Goal: Task Accomplishment & Management: Complete application form

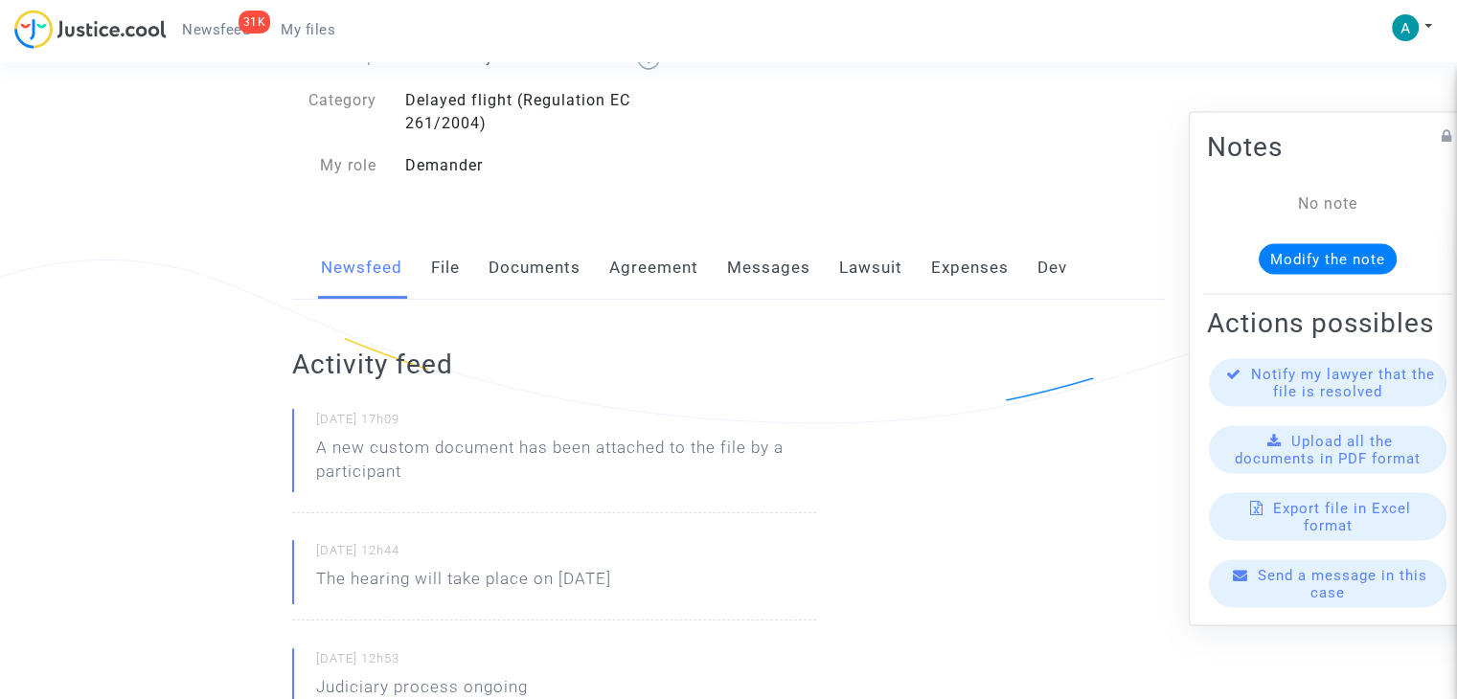
scroll to position [96, 0]
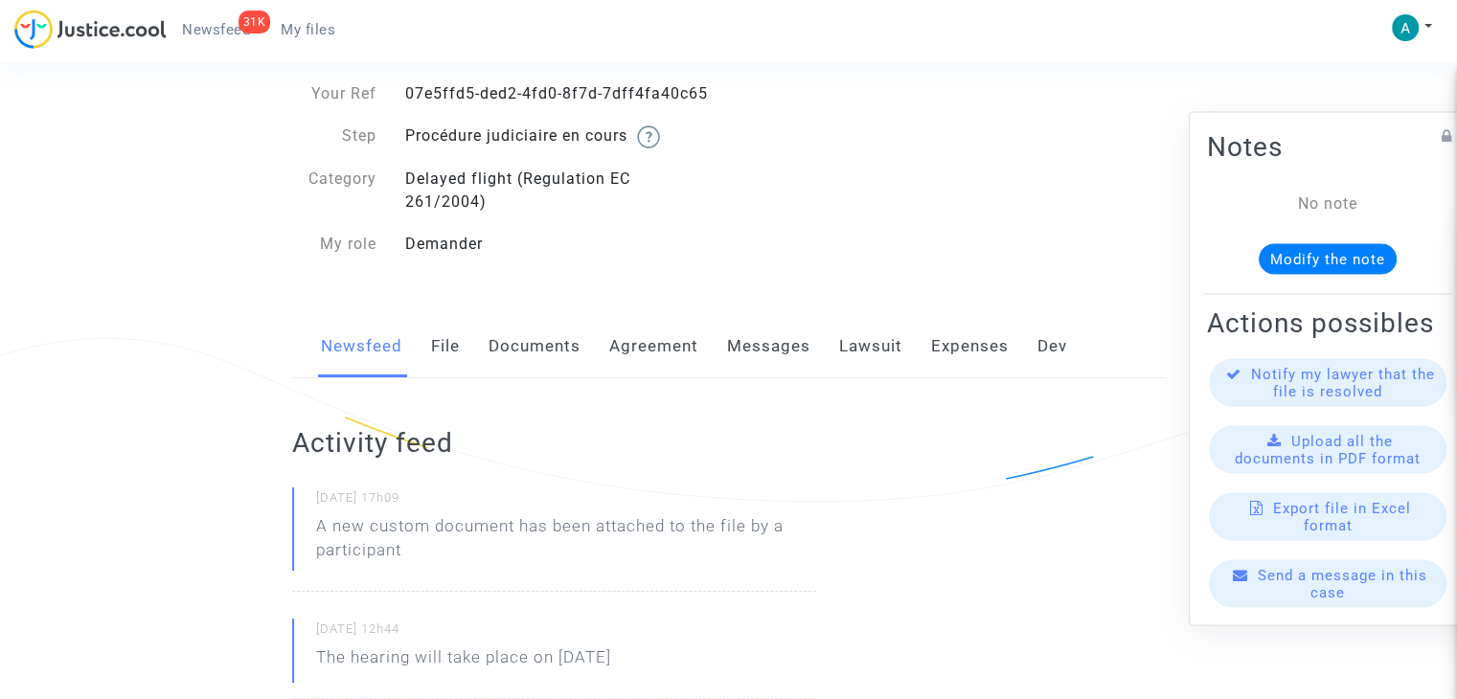
click at [515, 354] on link "Documents" at bounding box center [534, 346] width 92 height 63
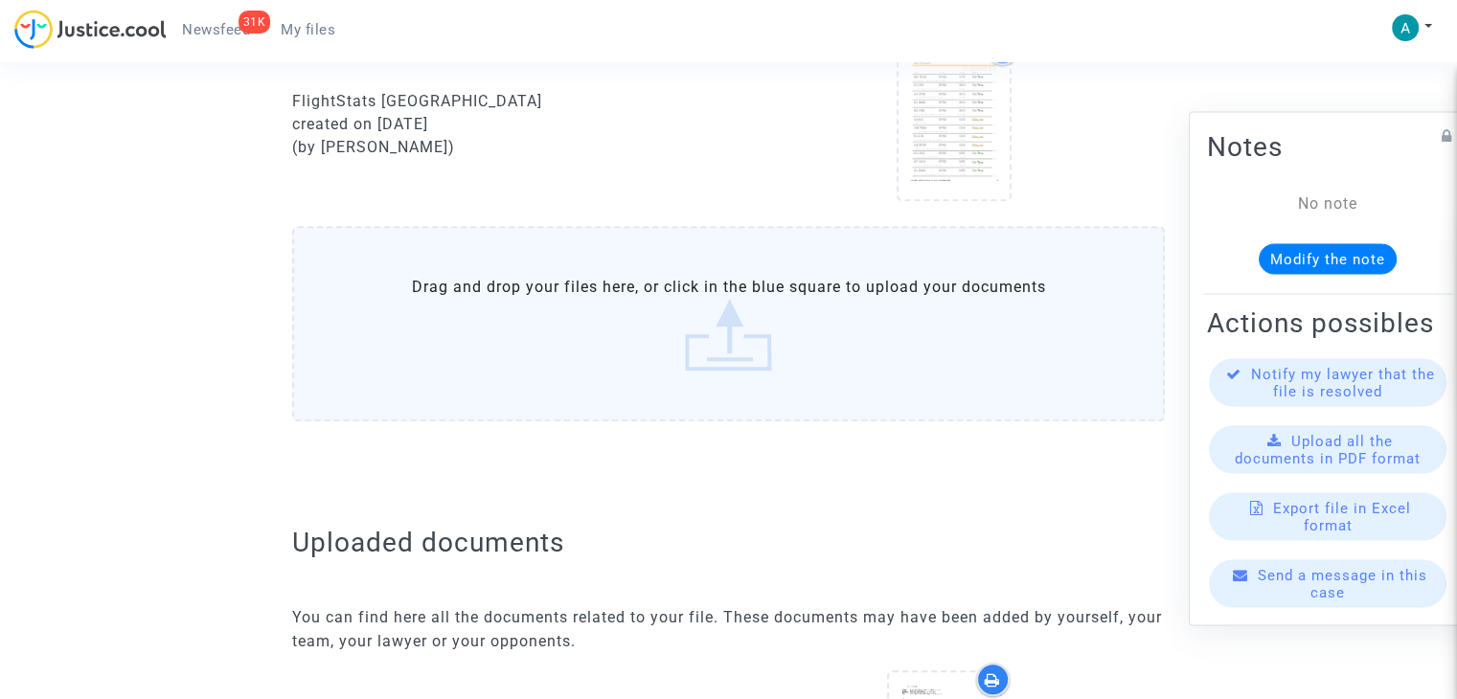
scroll to position [1532, 0]
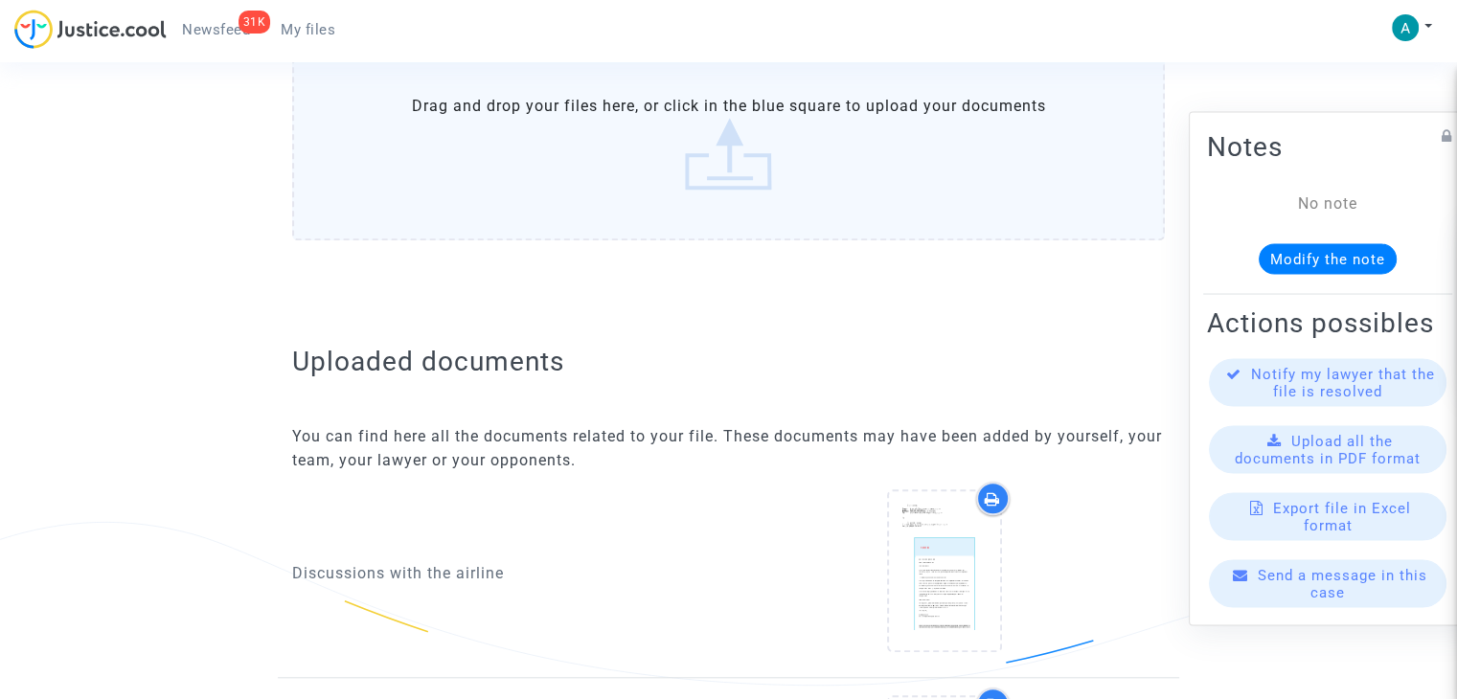
click at [733, 143] on label "Drag and drop your files here, or click in the blue square to upload your docum…" at bounding box center [728, 142] width 872 height 195
click at [0, 0] on input "Drag and drop your files here, or click in the blue square to upload your docum…" at bounding box center [0, 0] width 0 height 0
click at [684, 76] on label "Drag and drop your files here, or click in the blue square to upload your docum…" at bounding box center [728, 142] width 872 height 195
click at [0, 0] on input "Drag and drop your files here, or click in the blue square to upload your docum…" at bounding box center [0, 0] width 0 height 0
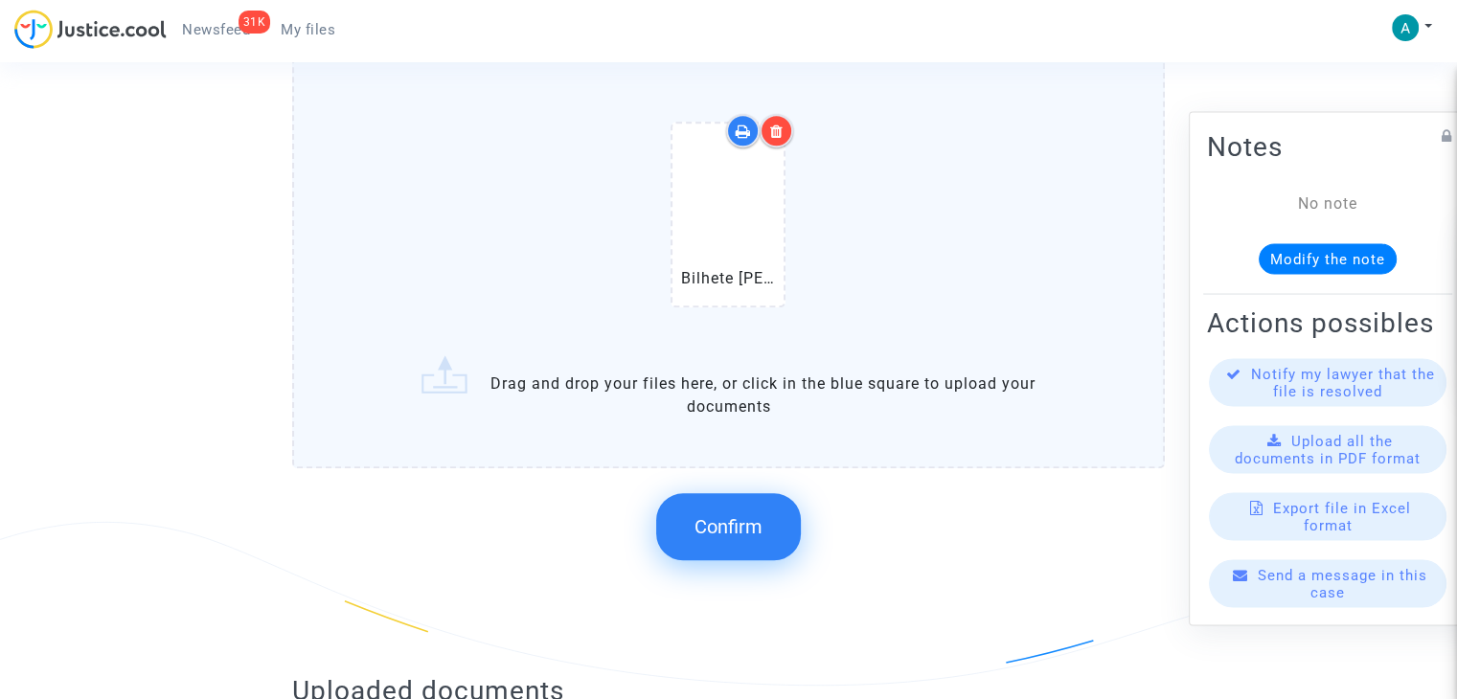
click at [738, 524] on span "Confirm" at bounding box center [728, 526] width 68 height 23
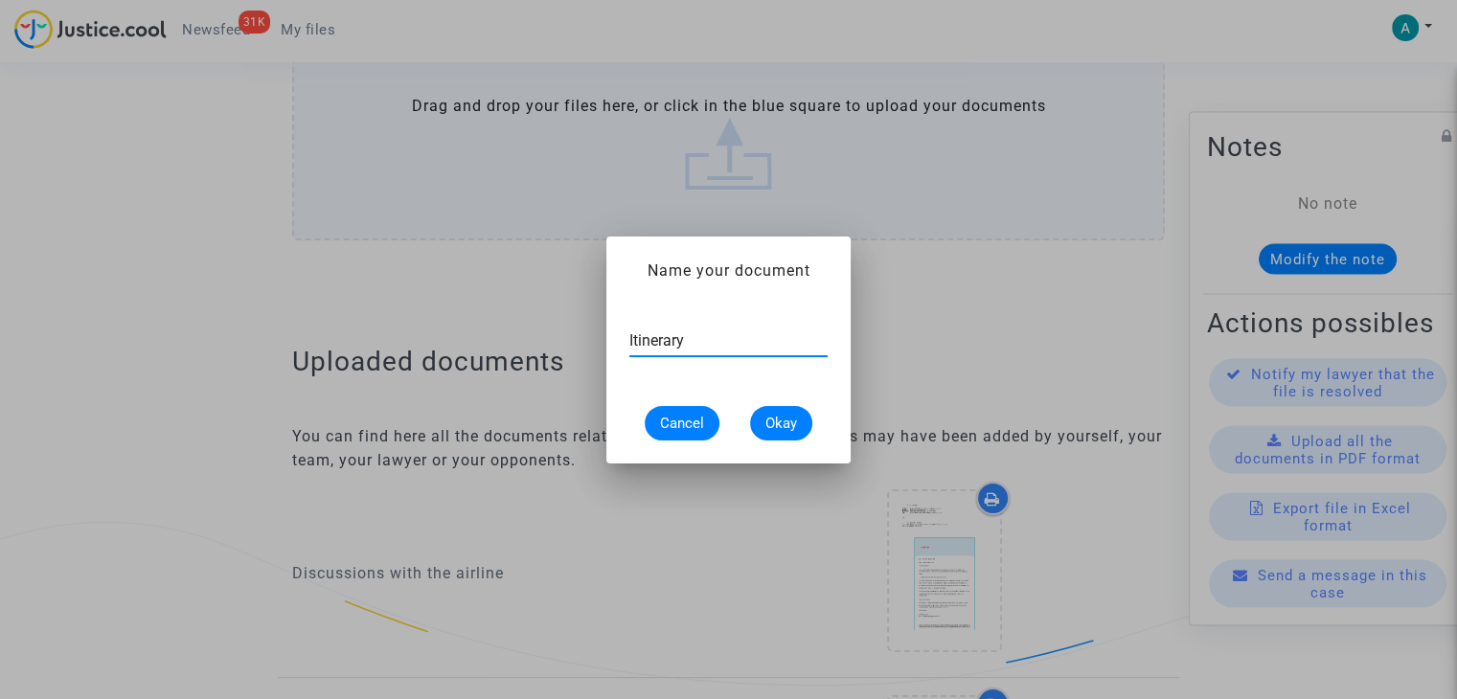
type input "Itinerary"
click at [789, 419] on span "Okay" at bounding box center [781, 423] width 32 height 17
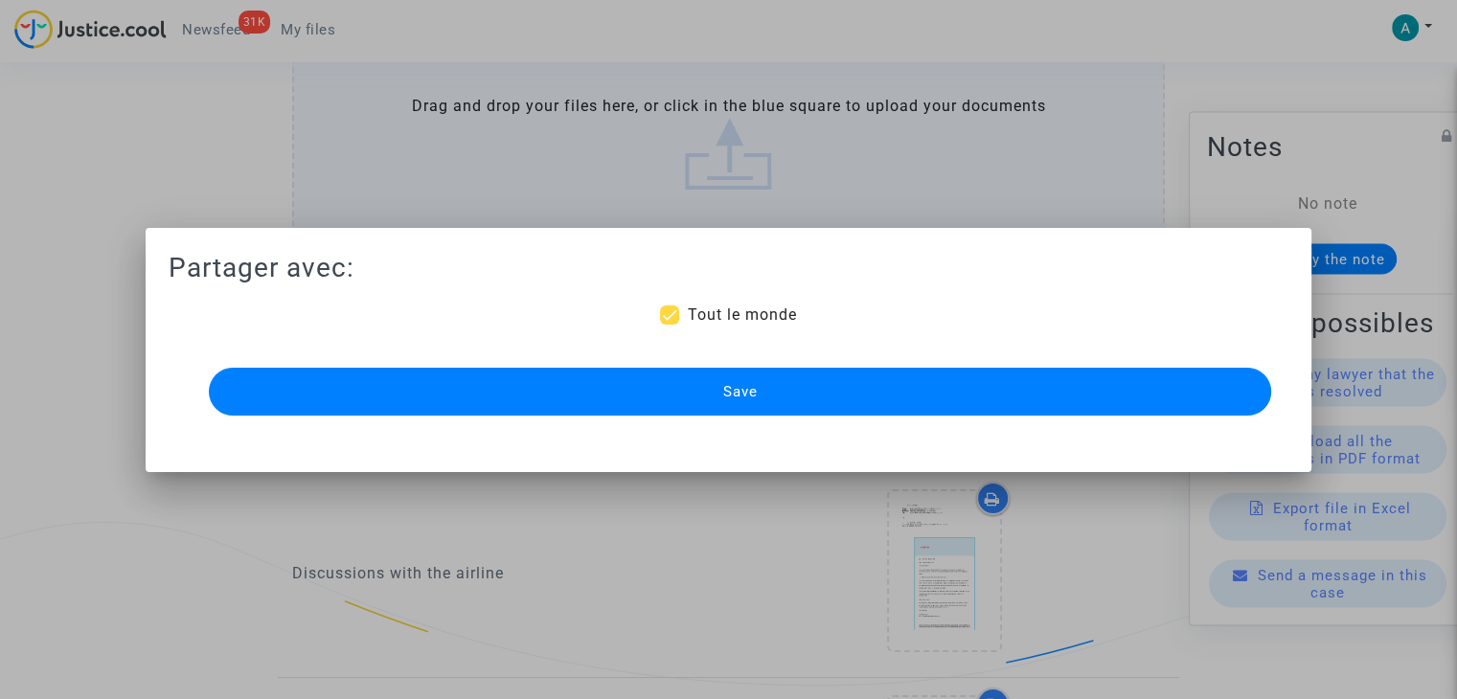
click at [770, 400] on button "Save" at bounding box center [740, 392] width 1062 height 48
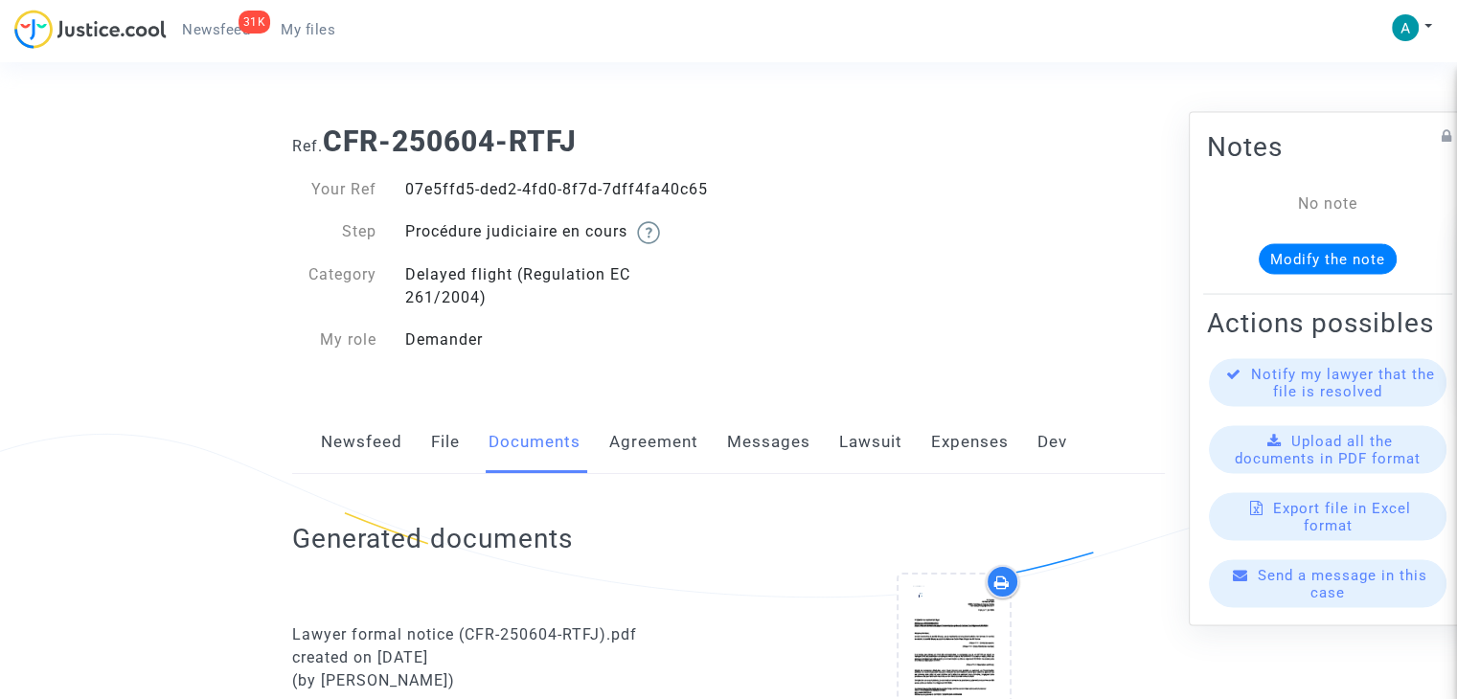
scroll to position [1532, 0]
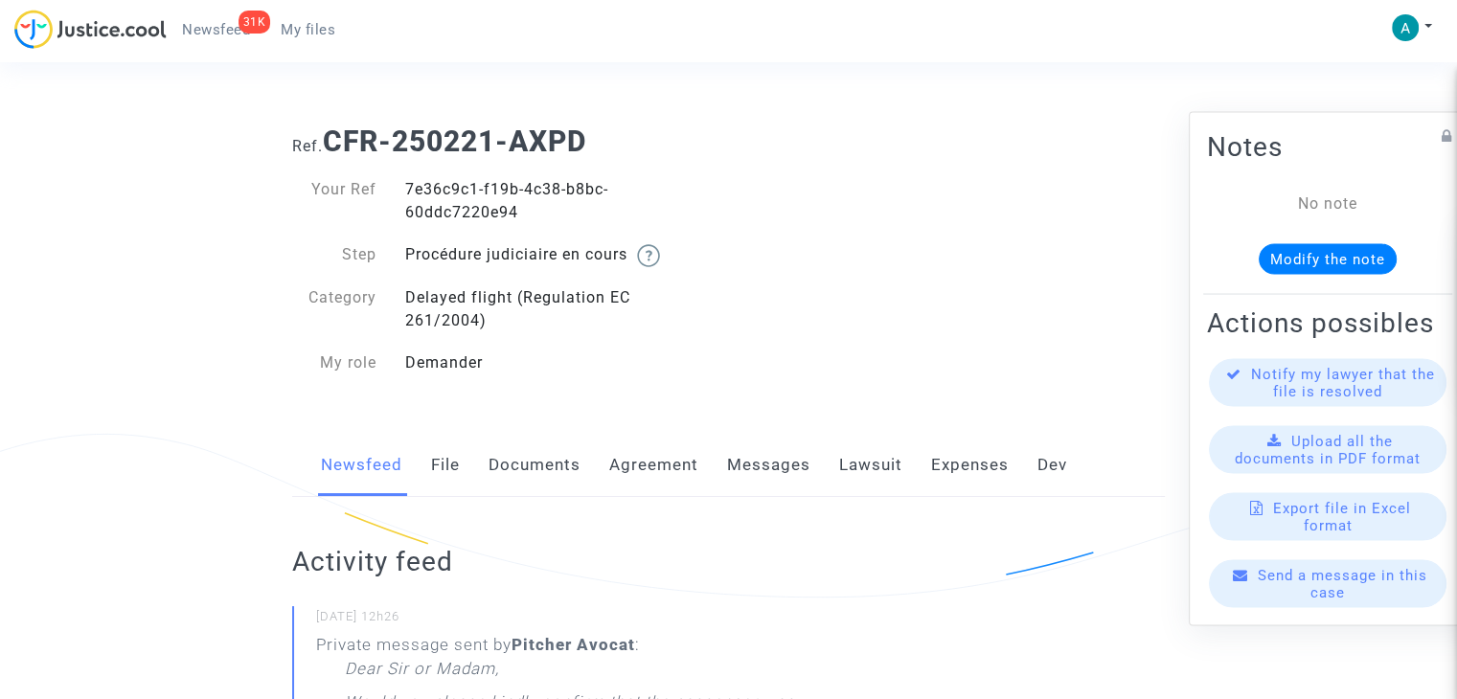
scroll to position [383, 0]
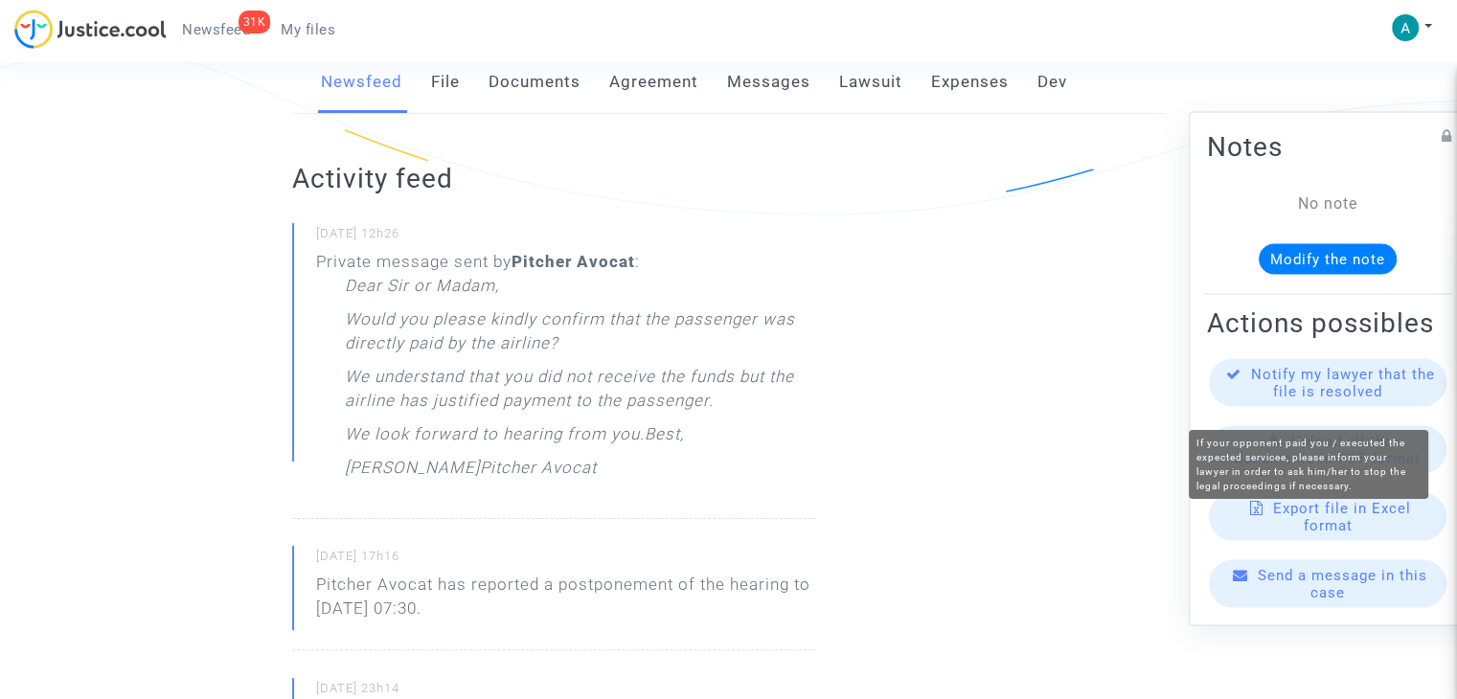
click at [1327, 396] on span "Notify my lawyer that the file is resolved" at bounding box center [1343, 383] width 184 height 34
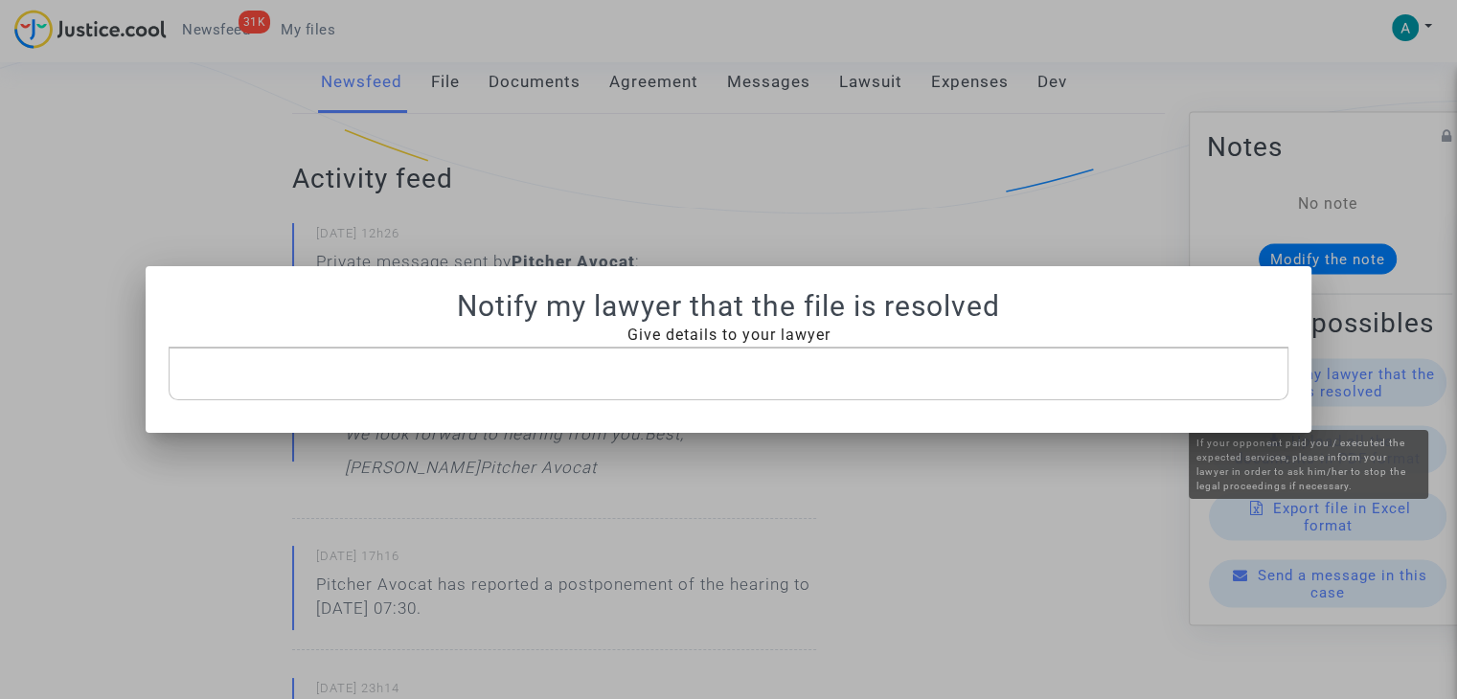
scroll to position [0, 0]
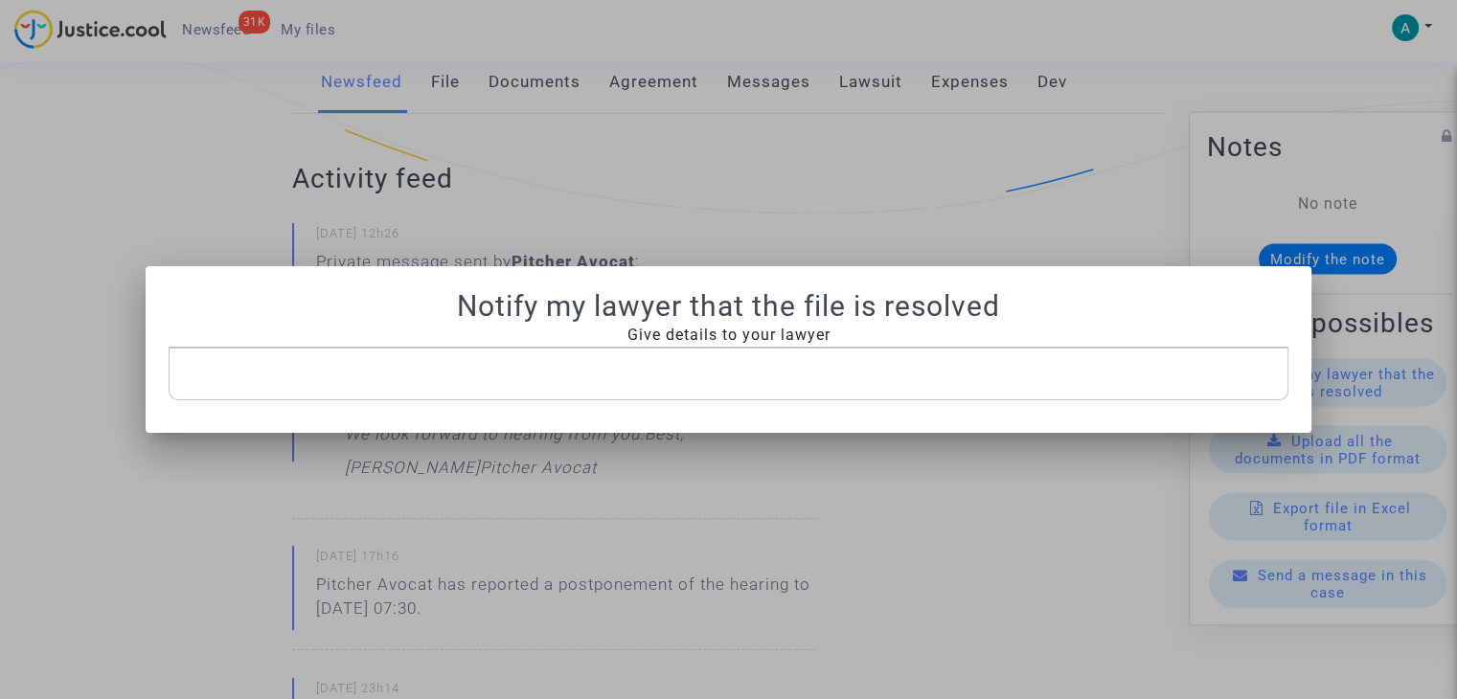
click at [608, 365] on p "Rich Text Editor, main" at bounding box center [728, 374] width 1099 height 24
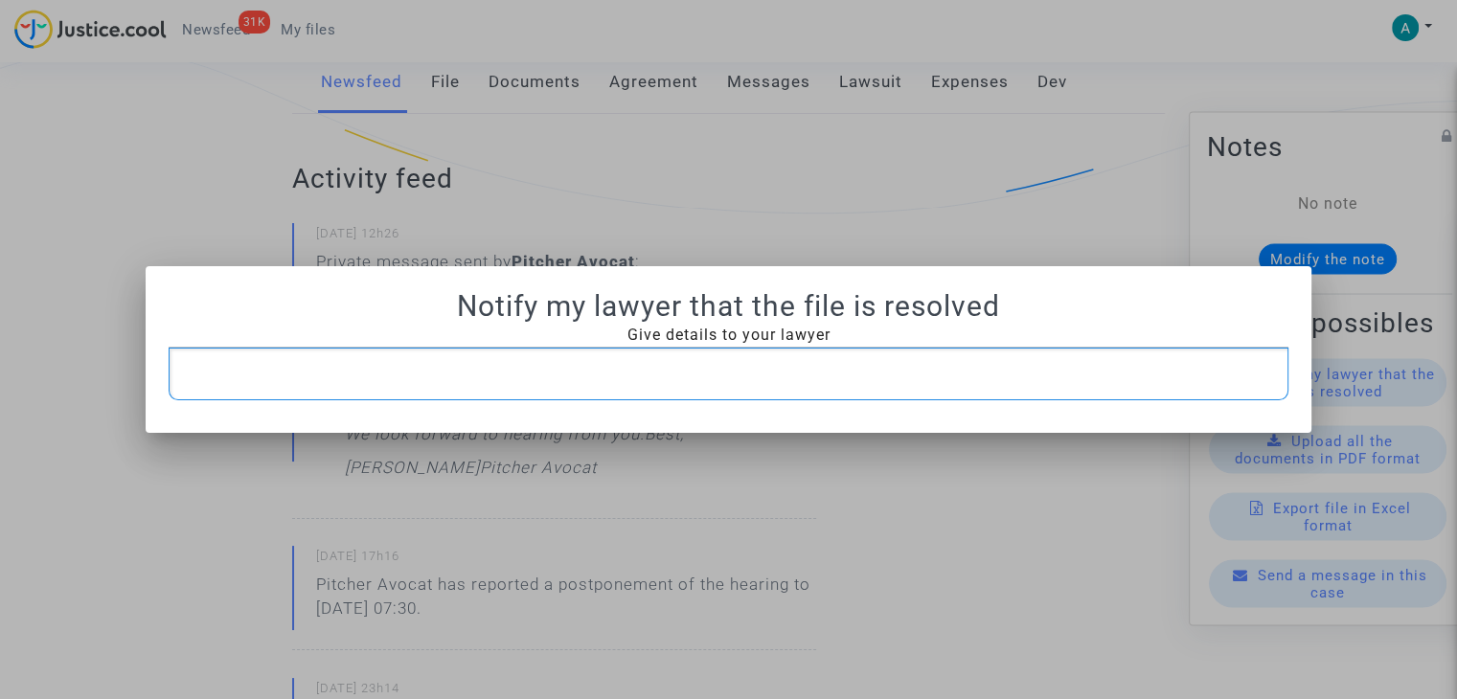
click at [1003, 109] on div at bounding box center [728, 349] width 1457 height 699
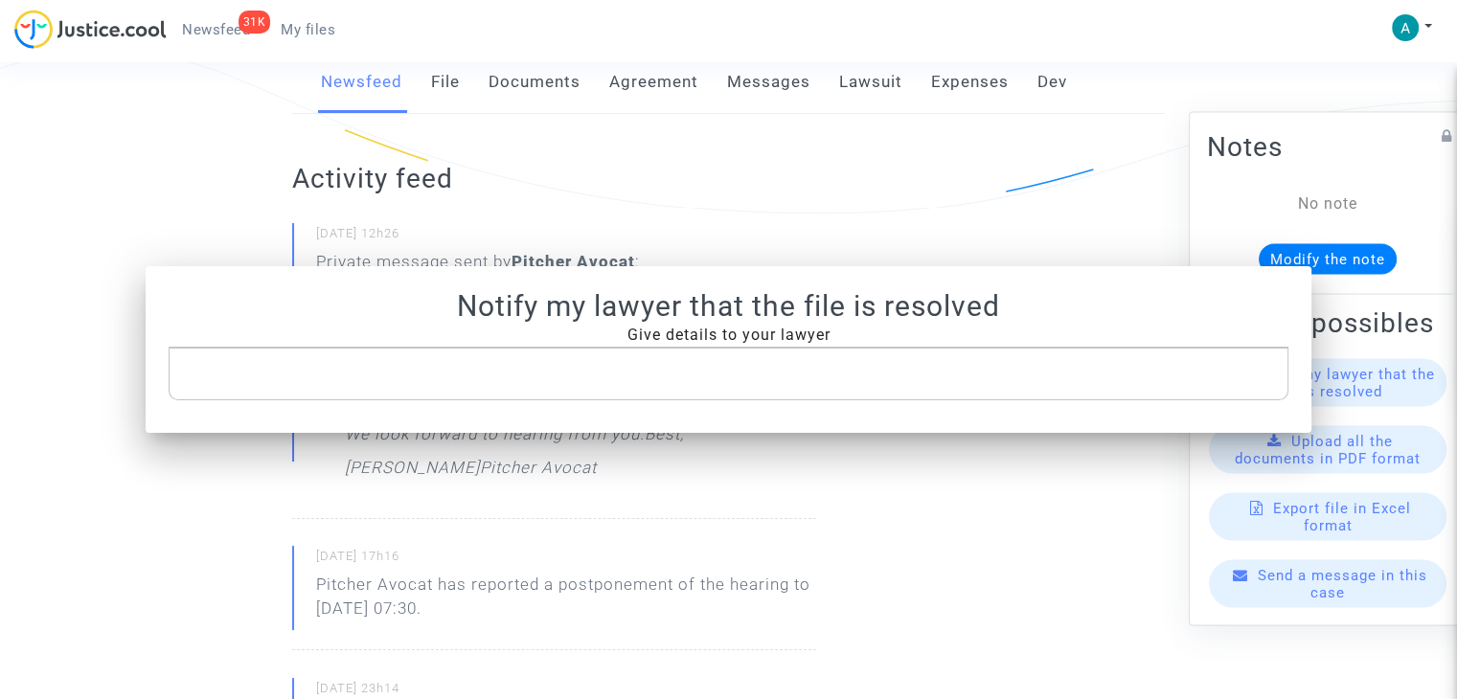
scroll to position [383, 0]
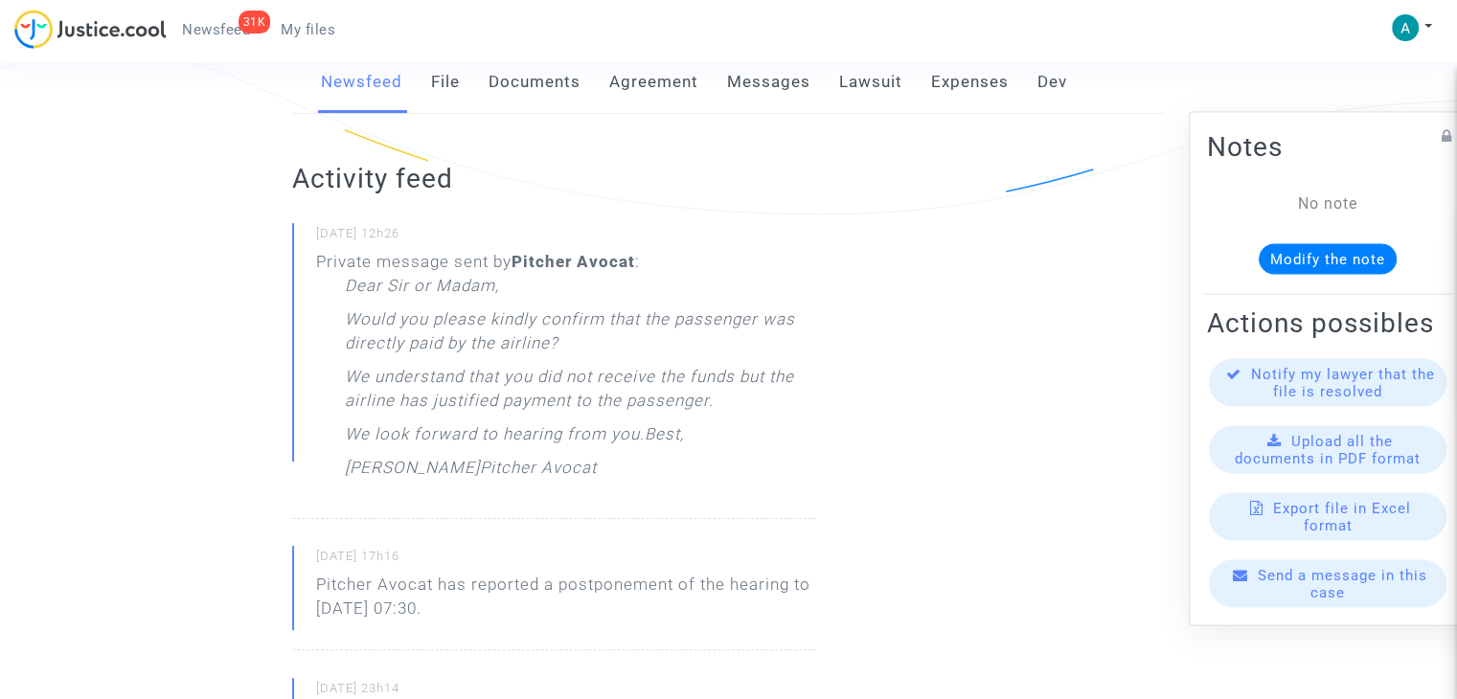
click at [1345, 608] on div "Send a message in this case" at bounding box center [1328, 584] width 238 height 48
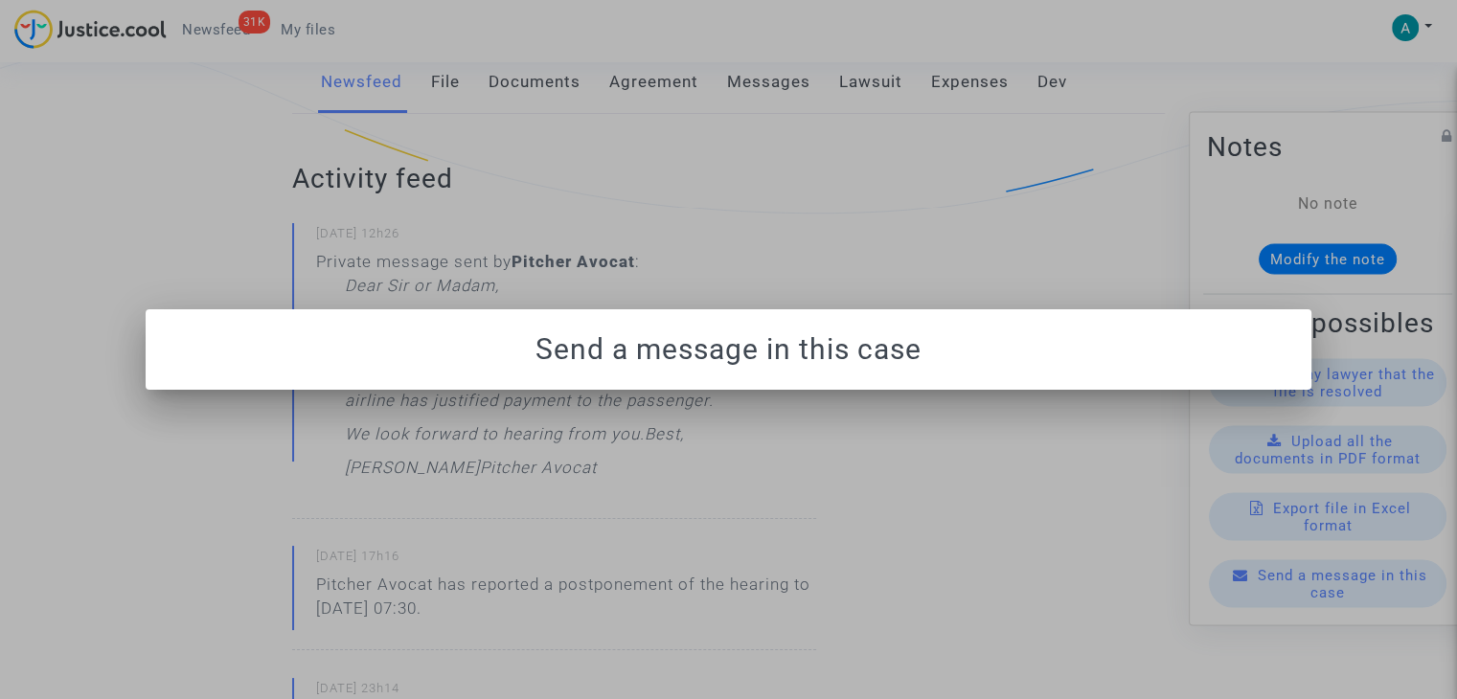
scroll to position [0, 0]
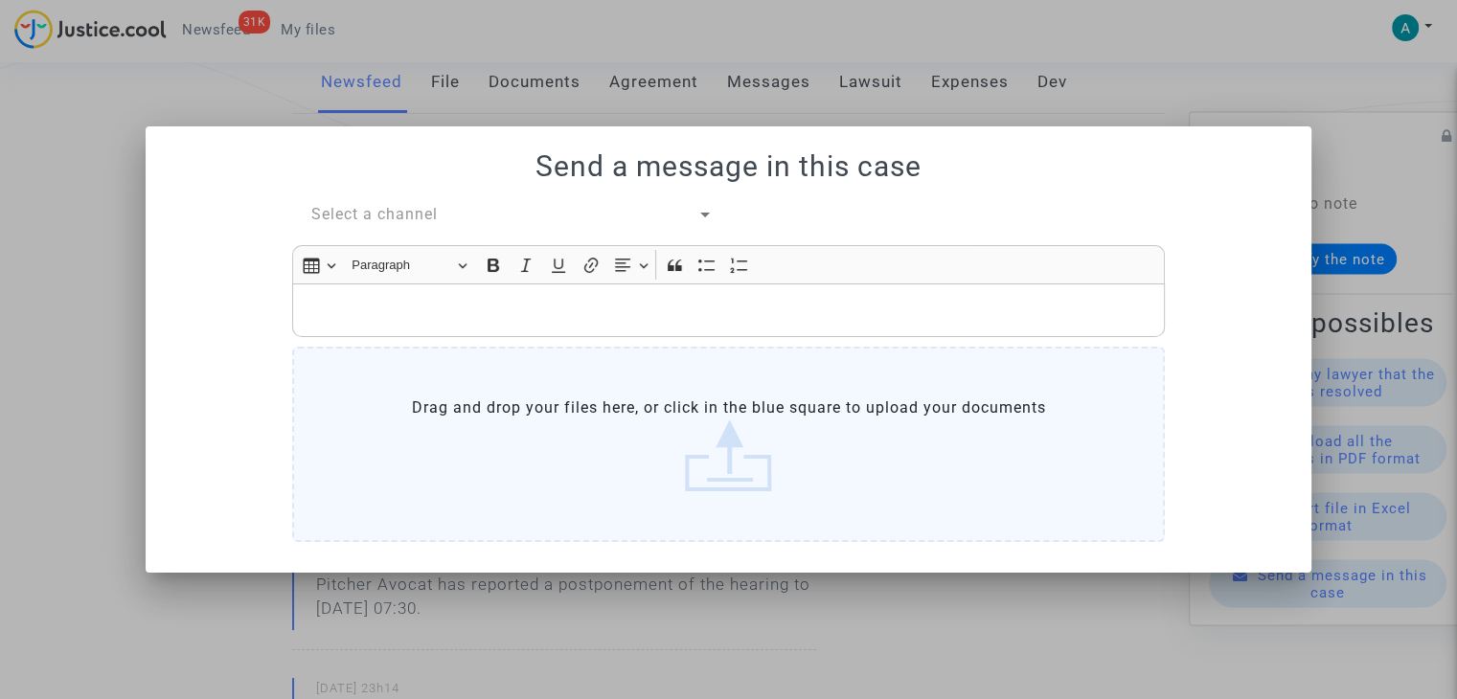
click at [374, 196] on div "Send a message in this case Select a channel Rich Text Editor Insert table Inse…" at bounding box center [729, 348] width 1120 height 399
click at [390, 223] on span "Select a channel" at bounding box center [374, 214] width 126 height 18
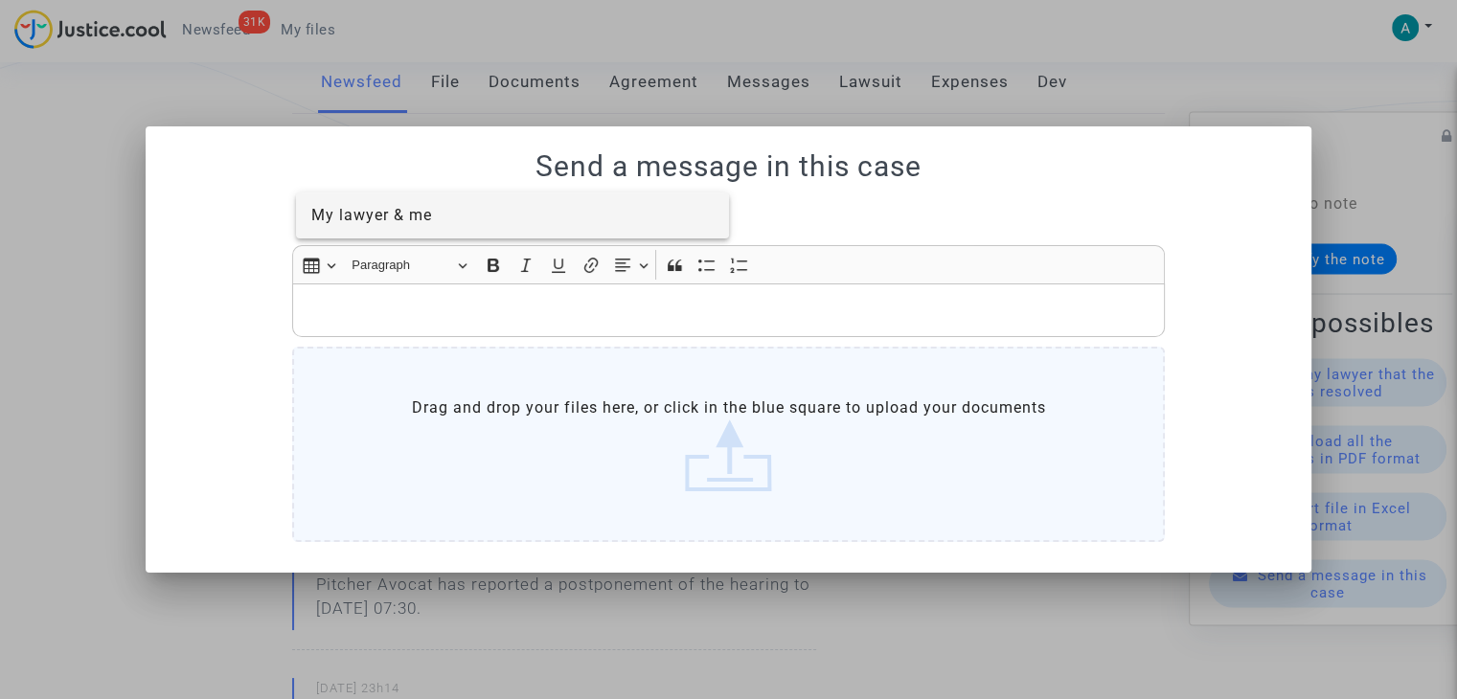
click at [411, 209] on span "My lawyer & me" at bounding box center [371, 215] width 121 height 18
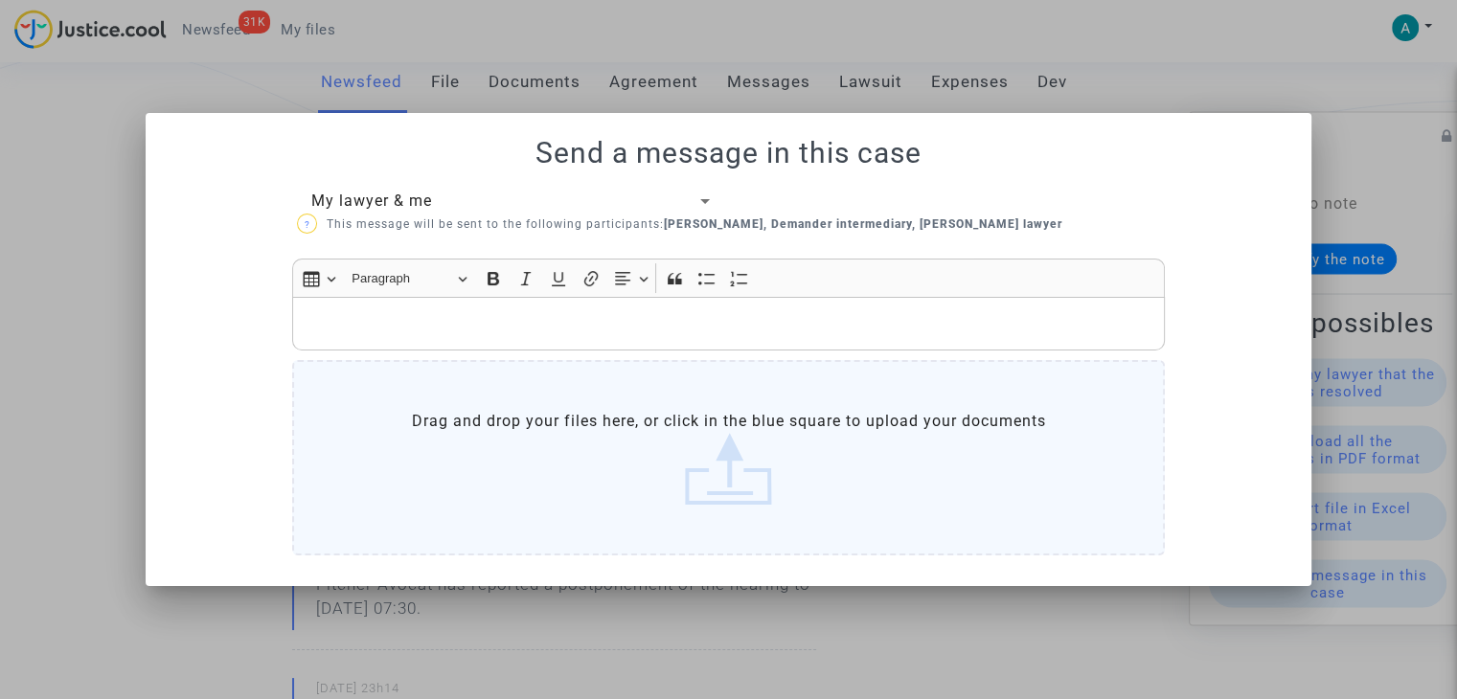
click at [427, 312] on p "Rich Text Editor, main" at bounding box center [729, 323] width 852 height 24
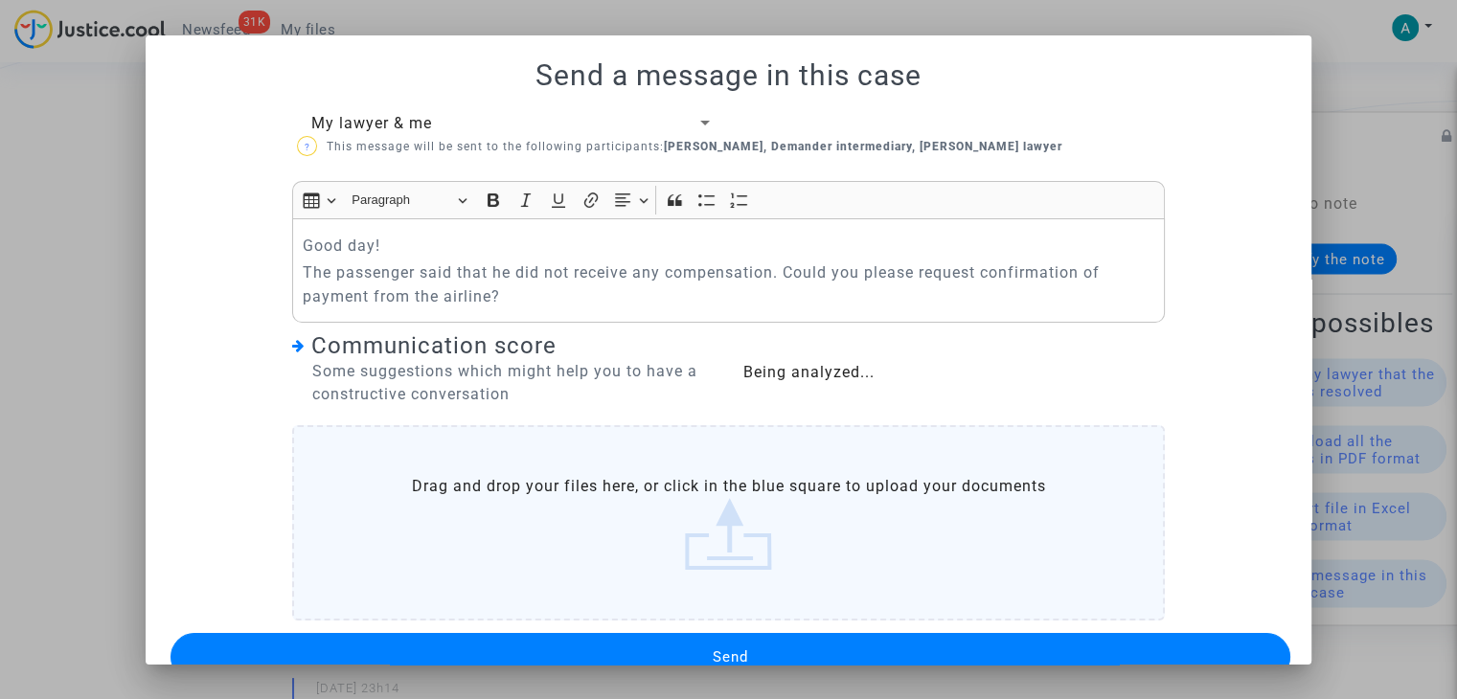
click at [763, 646] on button "Send" at bounding box center [730, 657] width 1120 height 48
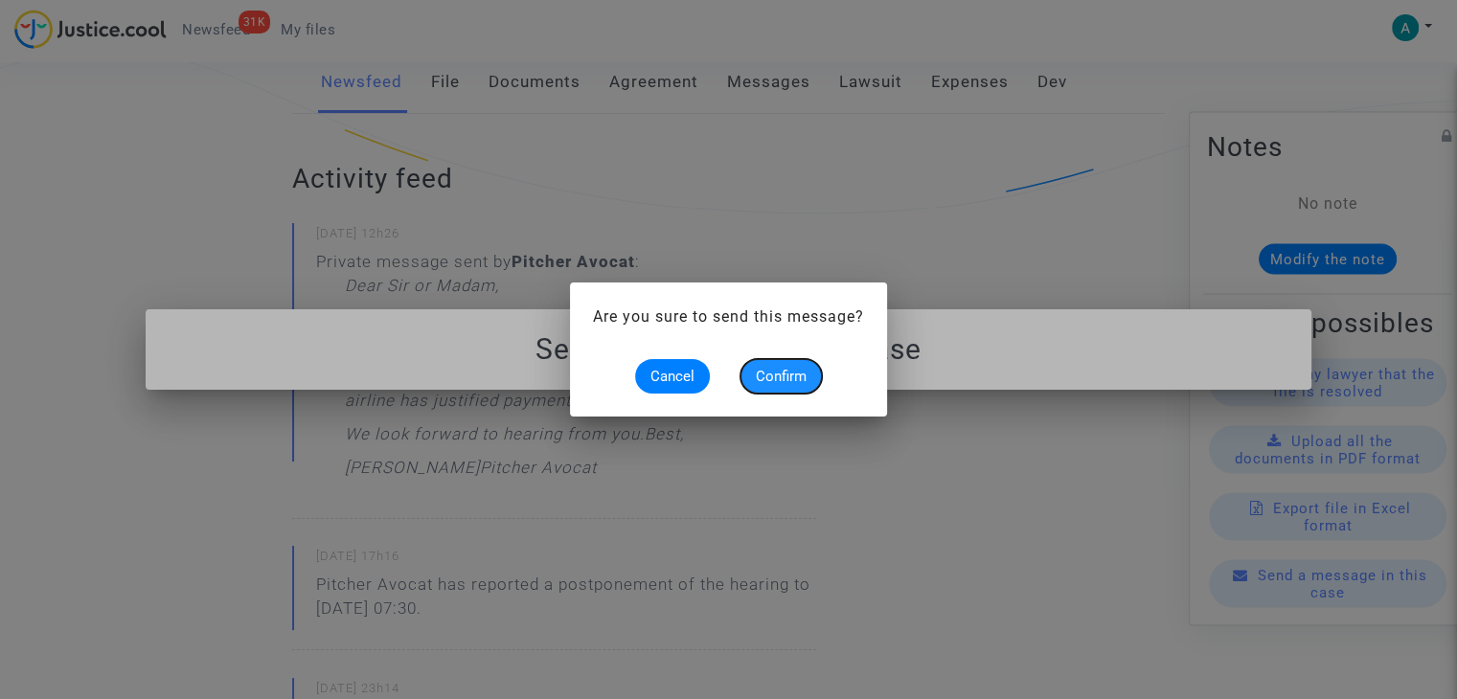
click at [764, 380] on span "Confirm" at bounding box center [781, 376] width 51 height 17
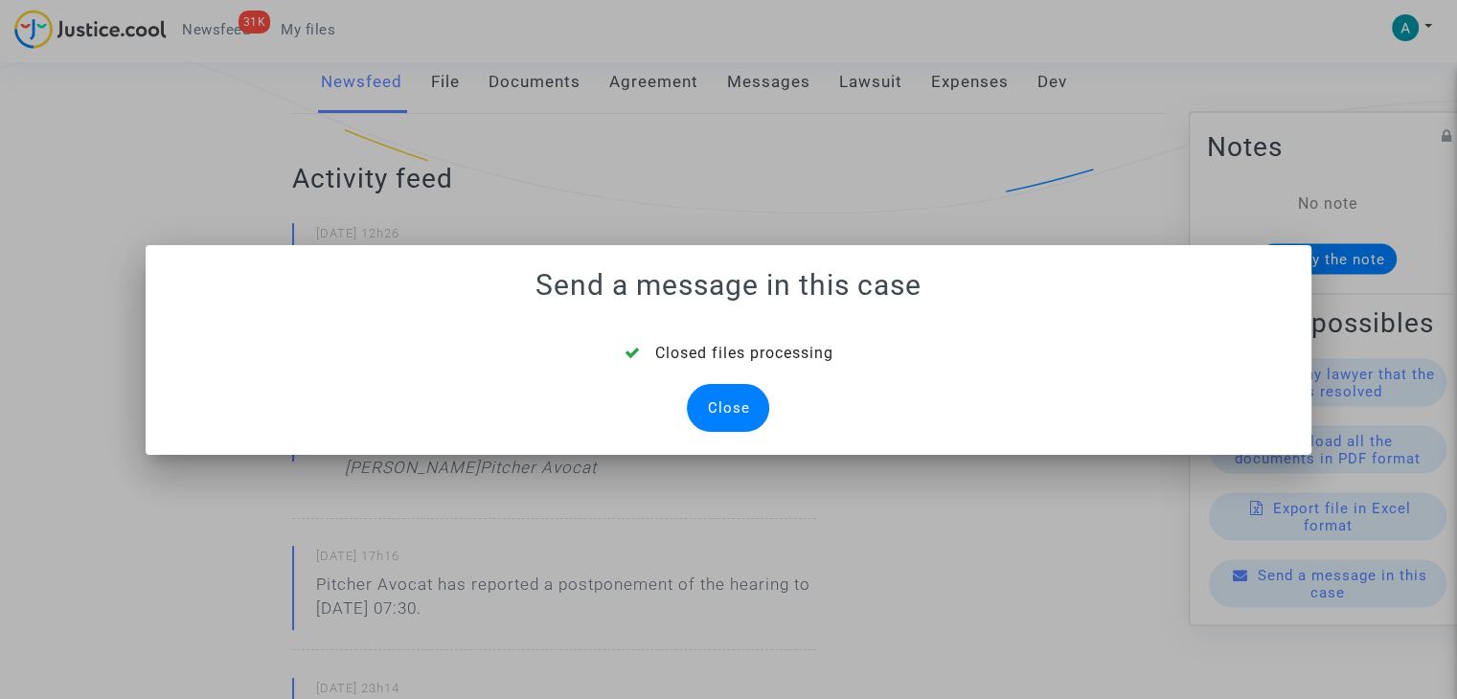
click at [732, 402] on div "Close" at bounding box center [728, 408] width 82 height 48
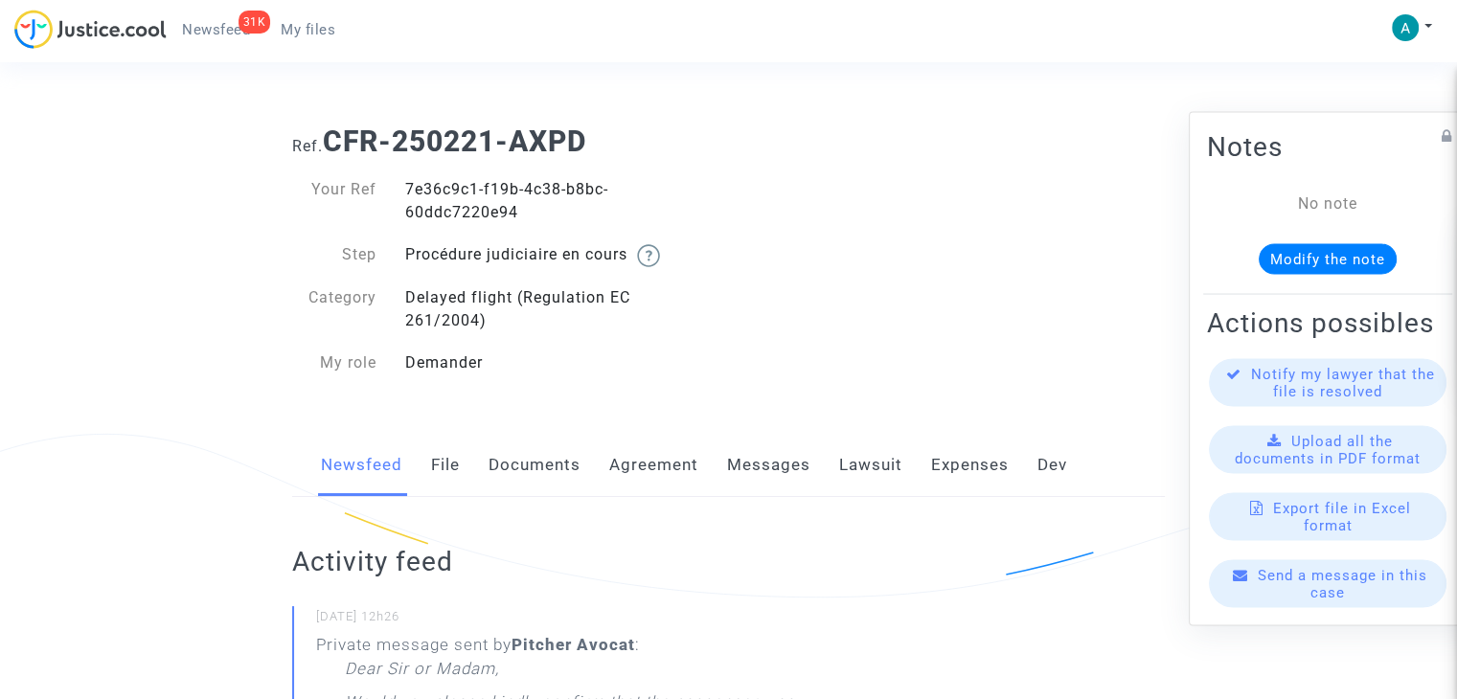
scroll to position [383, 0]
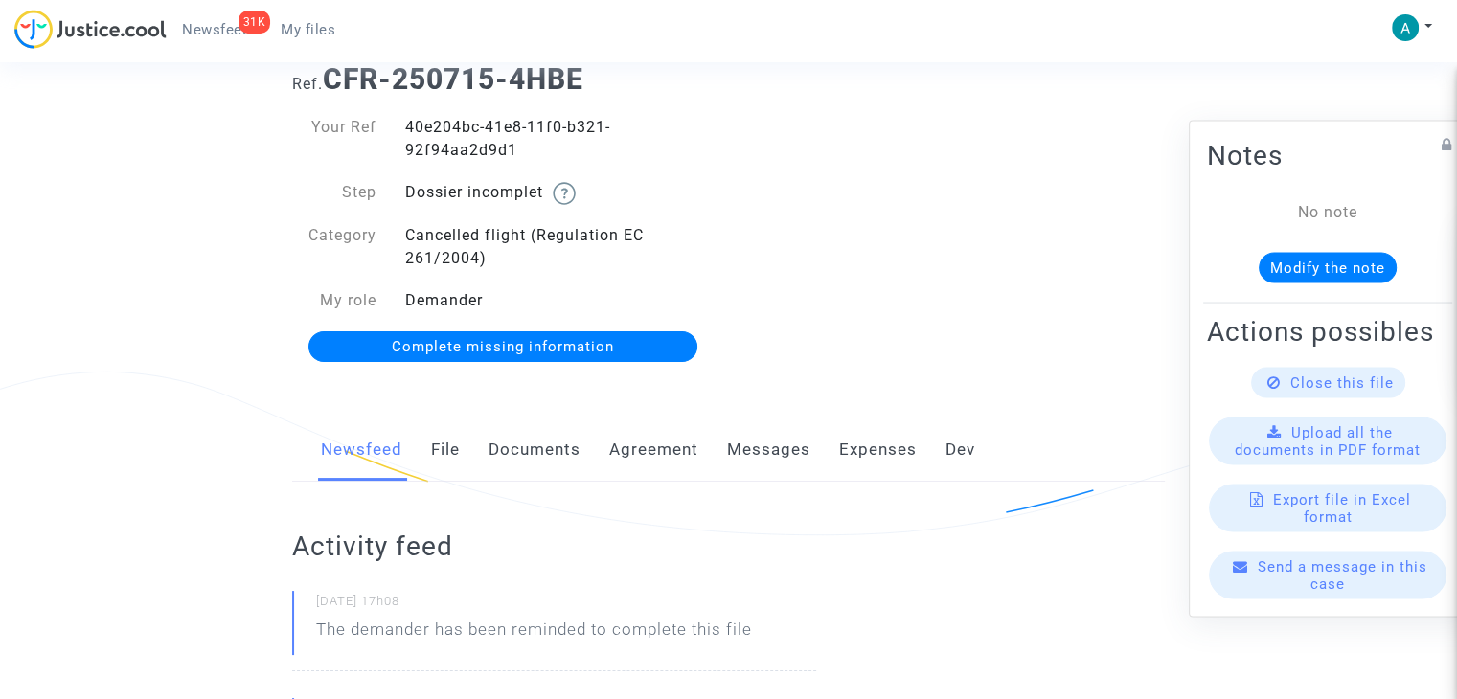
scroll to position [96, 0]
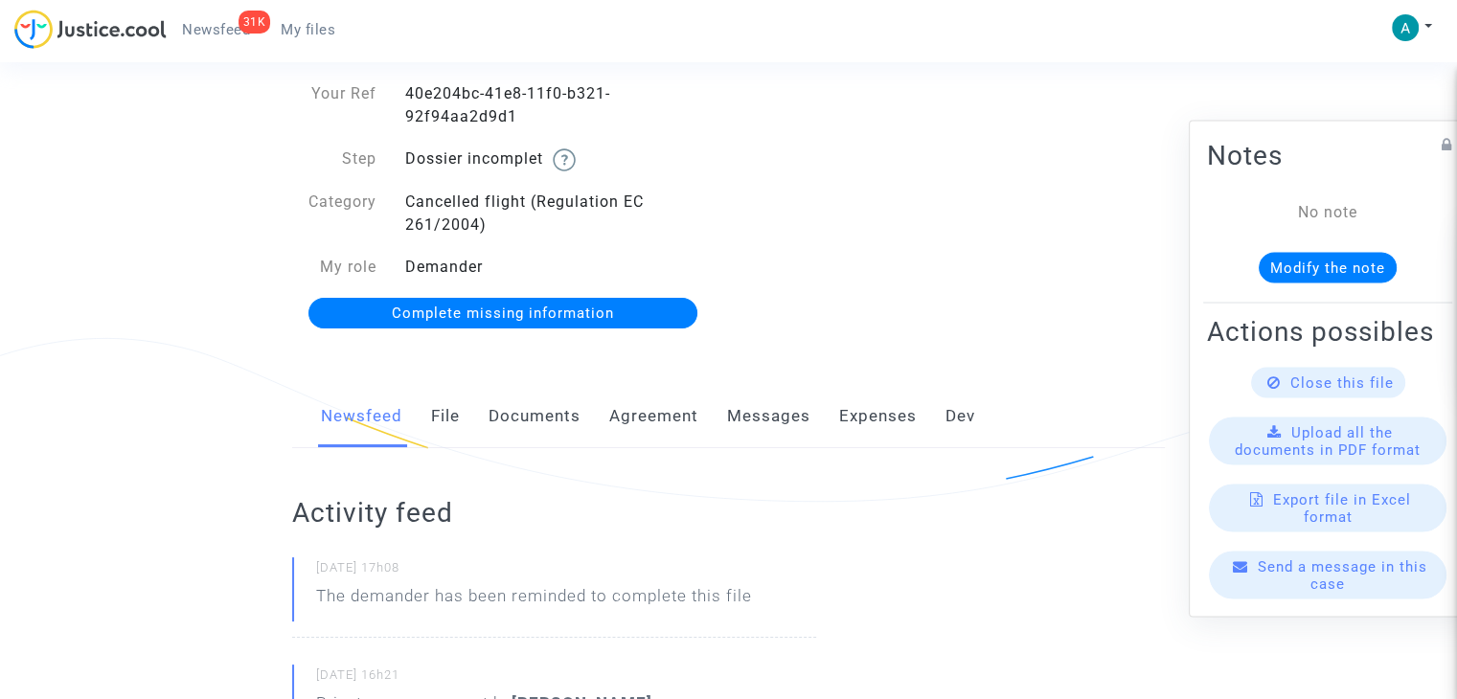
click at [606, 323] on link "Complete missing information" at bounding box center [503, 313] width 390 height 31
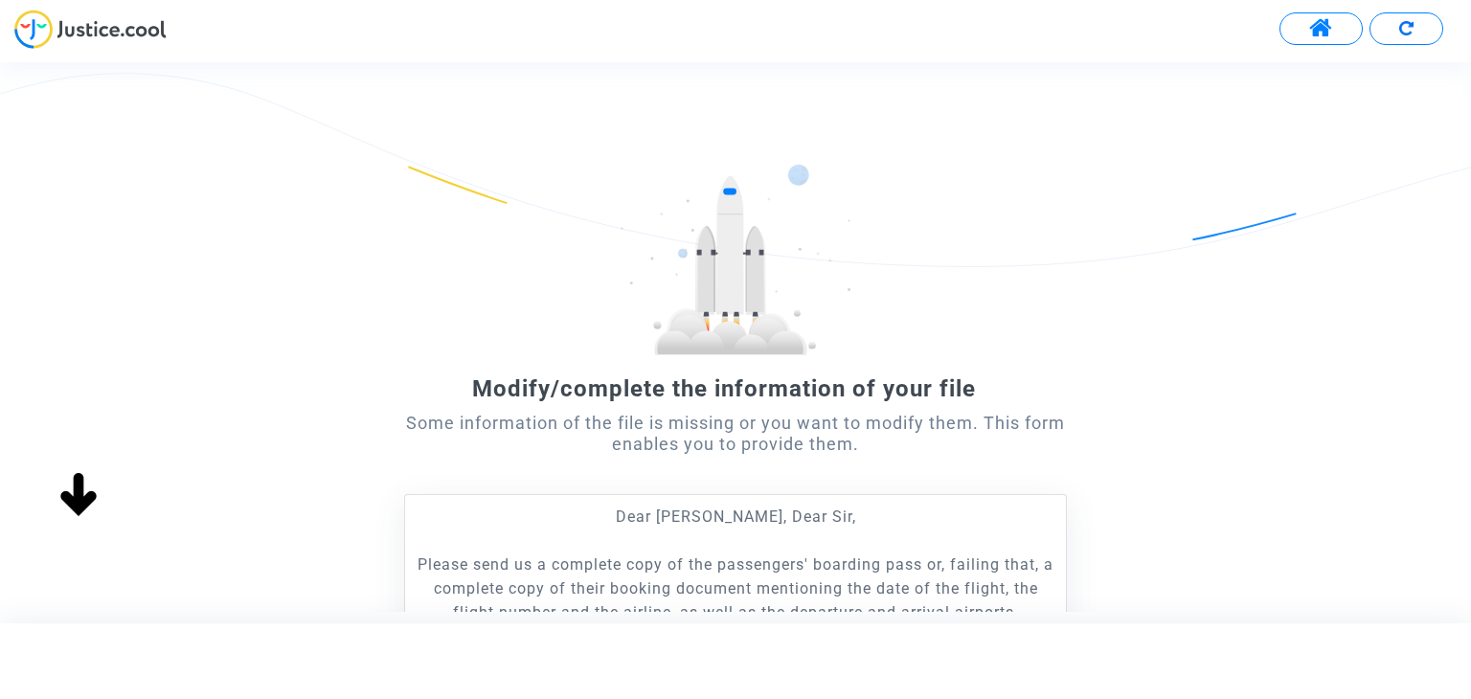
scroll to position [372, 0]
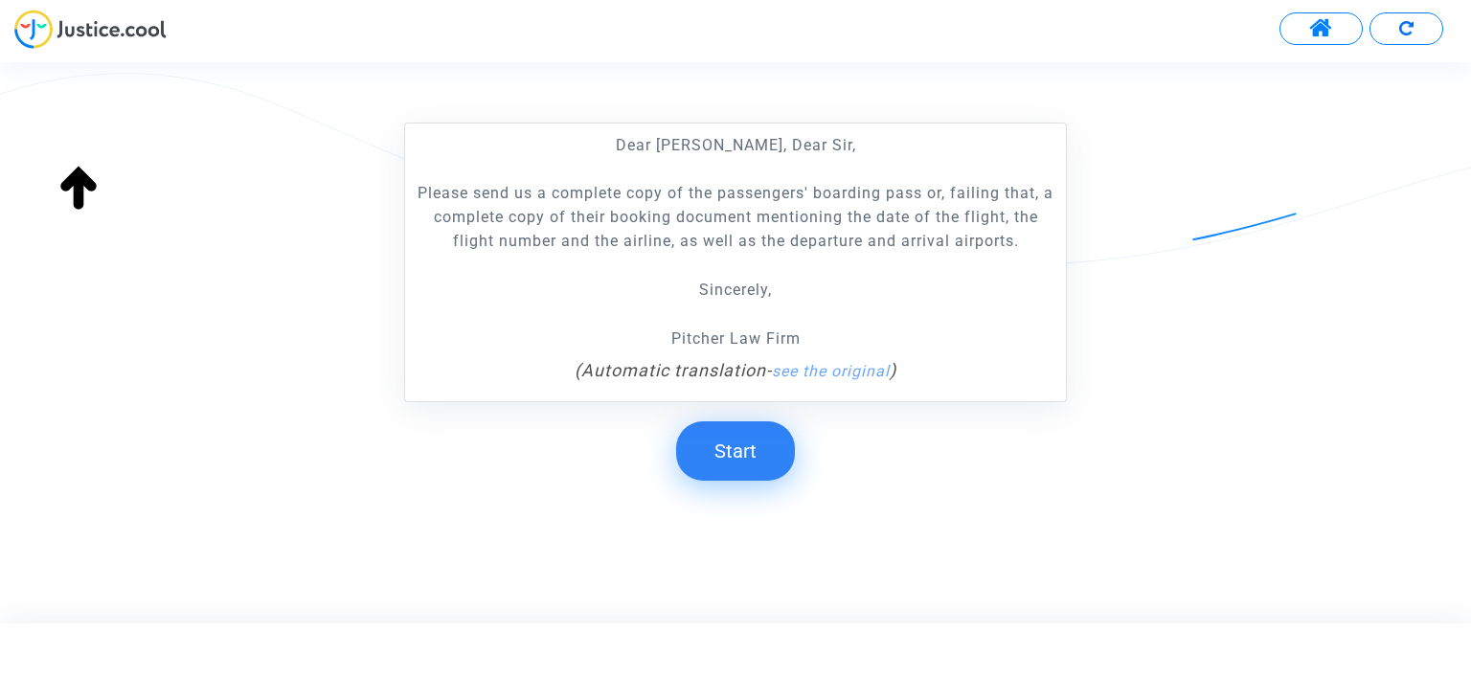
click at [746, 459] on button "Start" at bounding box center [735, 450] width 119 height 59
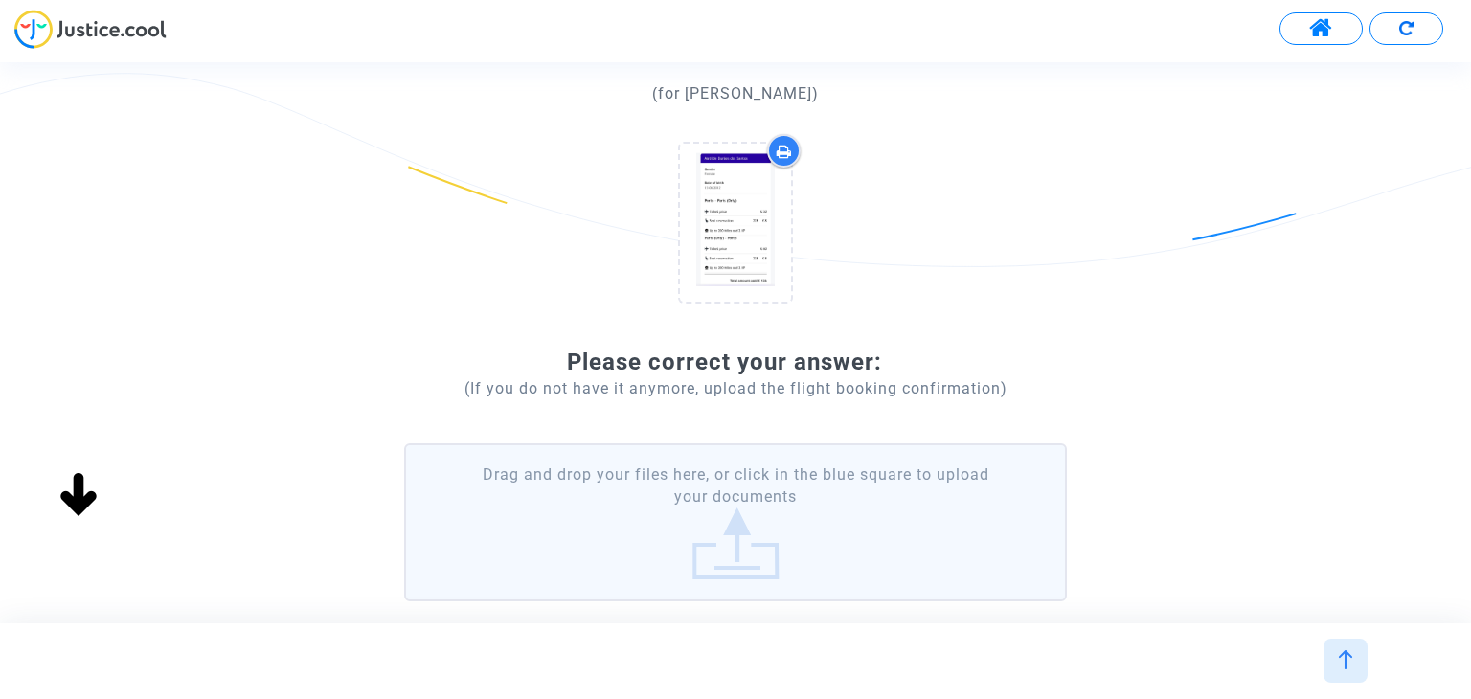
scroll to position [192, 0]
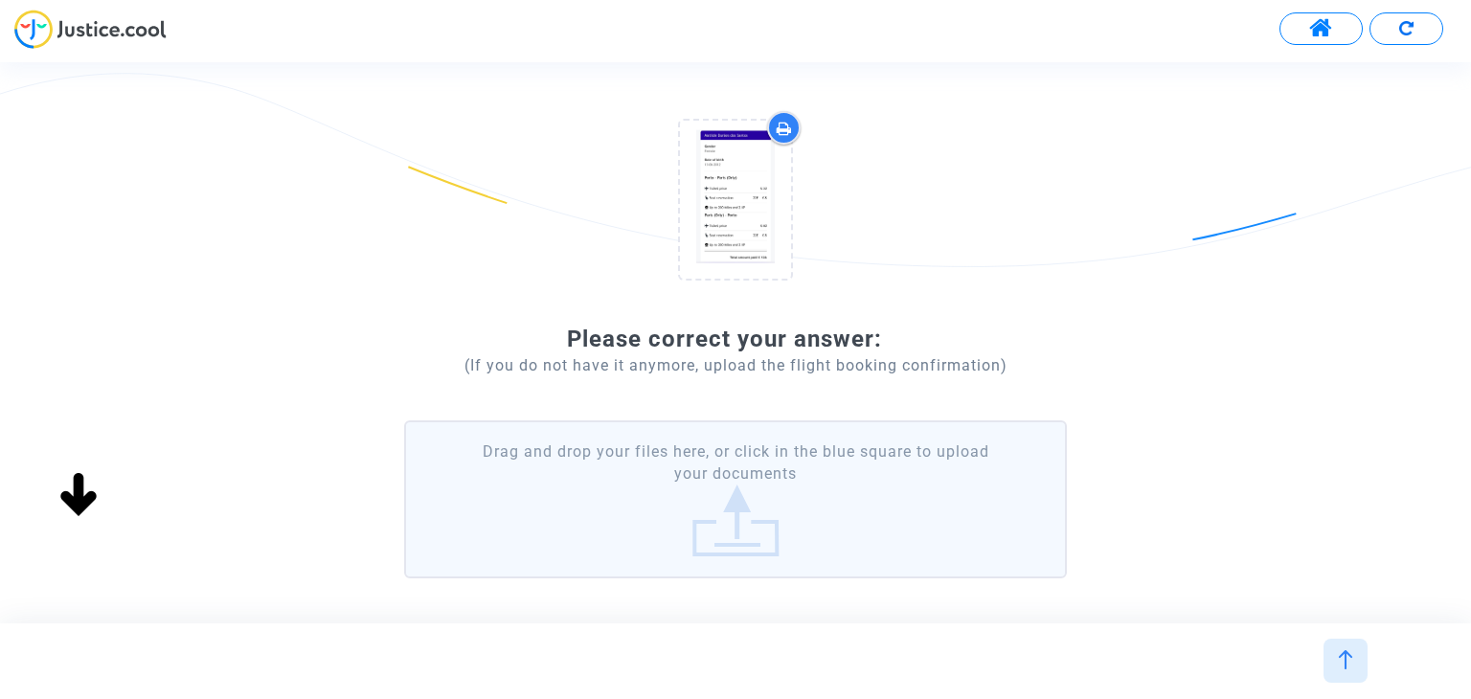
click at [794, 457] on label "Drag and drop your files here, or click in the blue square to upload your docum…" at bounding box center [735, 499] width 662 height 158
click at [0, 0] on input "Drag and drop your files here, or click in the blue square to upload your docum…" at bounding box center [0, 0] width 0 height 0
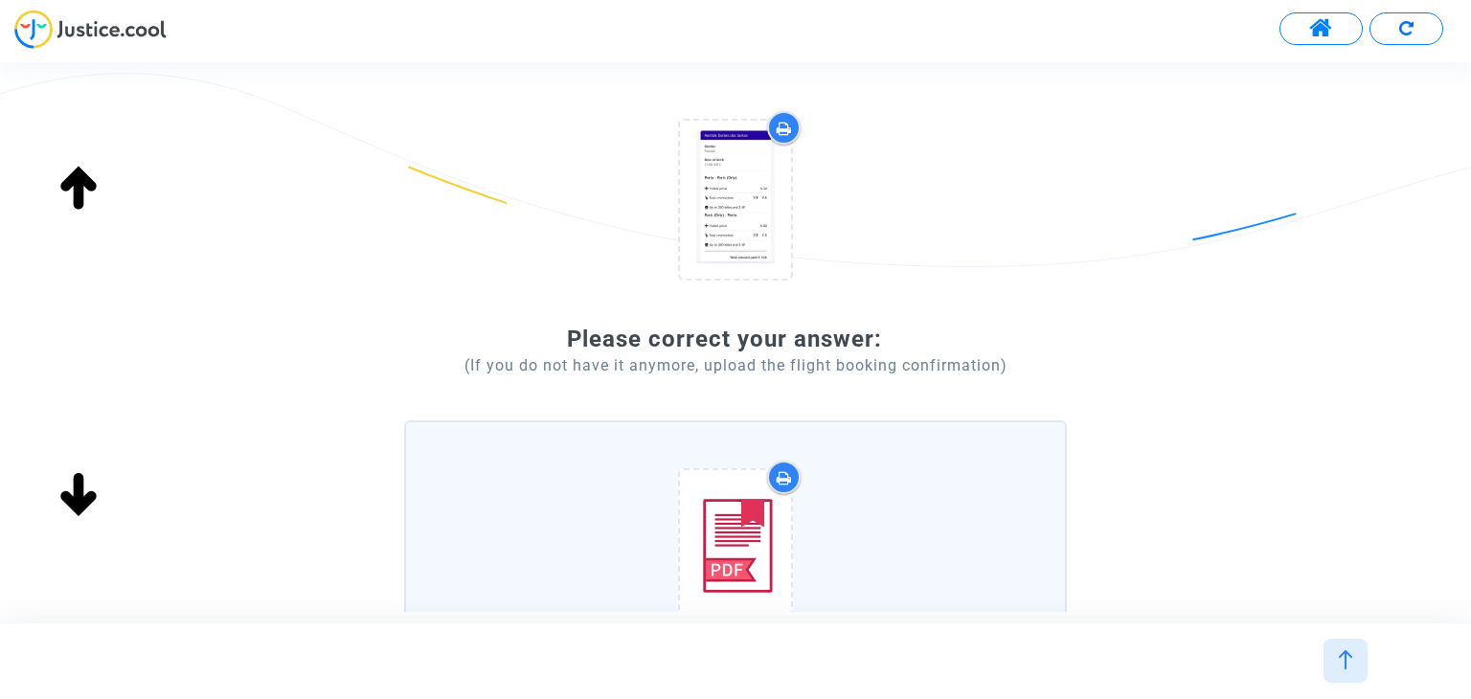
scroll to position [495, 0]
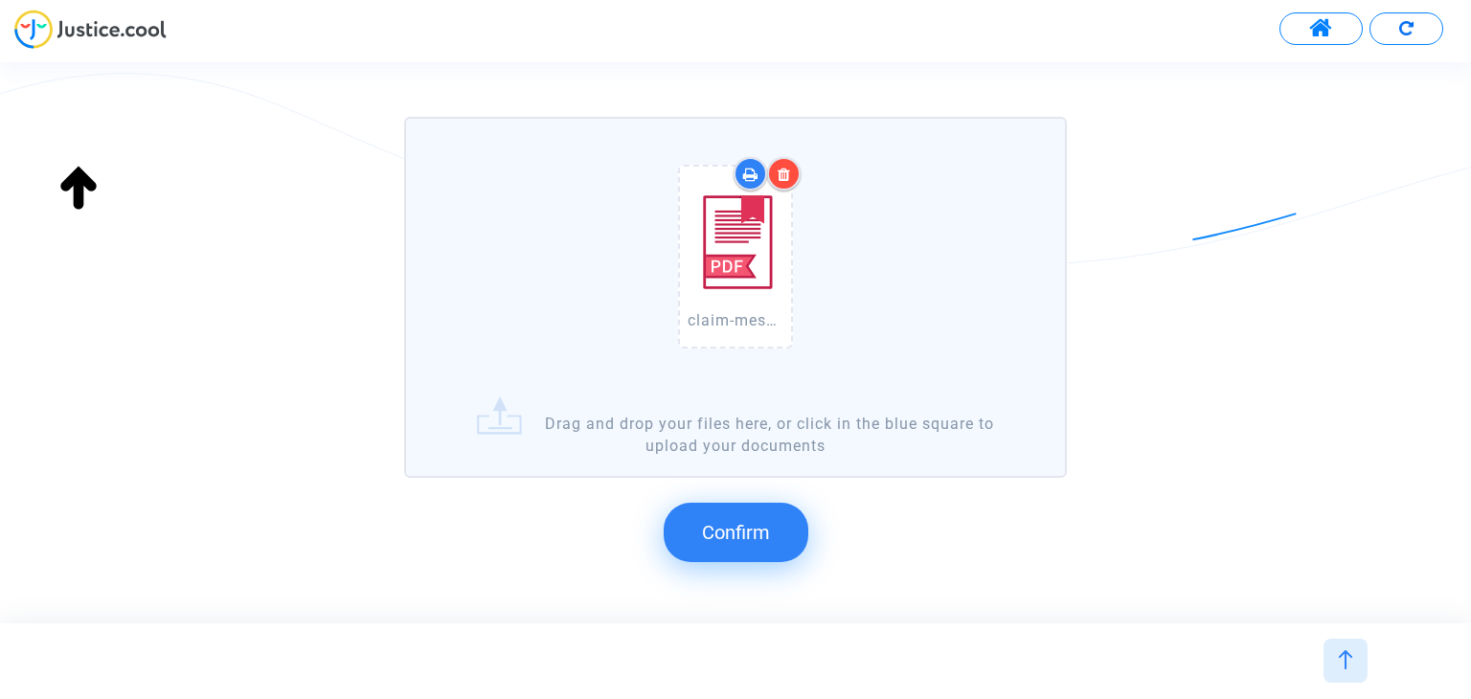
click at [781, 521] on button "Confirm" at bounding box center [736, 532] width 145 height 59
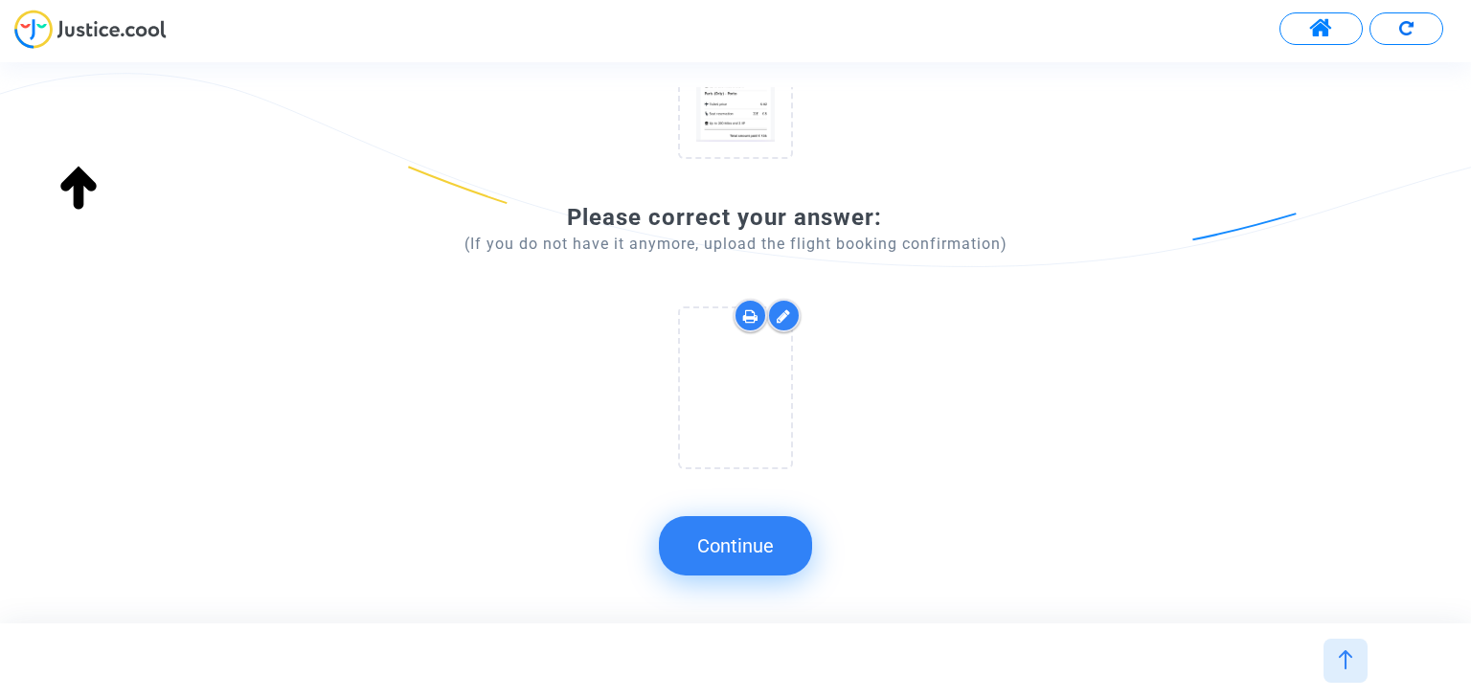
drag, startPoint x: 758, startPoint y: 548, endPoint x: 885, endPoint y: 455, distance: 157.7
click at [758, 547] on button "Continue" at bounding box center [735, 545] width 153 height 59
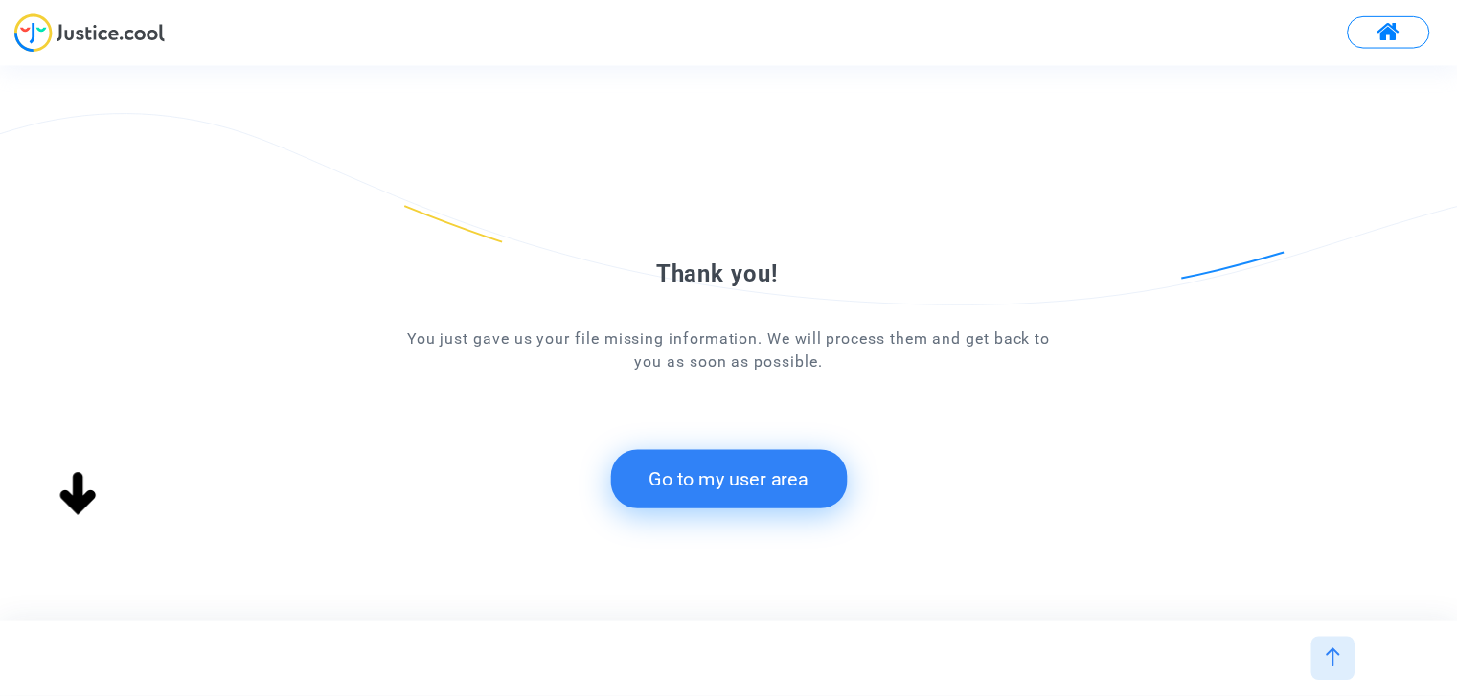
scroll to position [0, 0]
click at [1096, 170] on div "Thank you! You just gave us your file missing information. We will process them…" at bounding box center [735, 343] width 1471 height 408
click at [775, 466] on button "Go to my user area" at bounding box center [736, 479] width 238 height 59
